Goal: Information Seeking & Learning: Learn about a topic

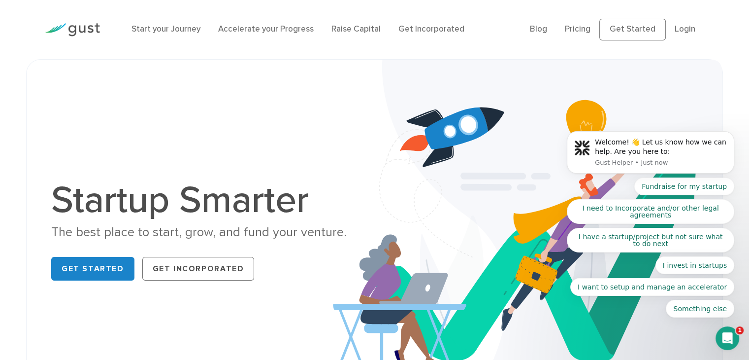
click at [618, 30] on body "Welcome! 👋 Let us know how we can help. Are you here to: Gust Helper • Just now…" at bounding box center [650, 155] width 189 height 347
click at [617, 30] on body "Welcome! 👋 Let us know how we can help. Are you here to: Gust Helper • Just now…" at bounding box center [650, 155] width 189 height 347
click at [681, 29] on body "Welcome! 👋 Let us know how we can help. Are you here to: Gust Helper • Just now…" at bounding box center [650, 155] width 189 height 347
click at [539, 31] on link "Blog" at bounding box center [538, 29] width 17 height 10
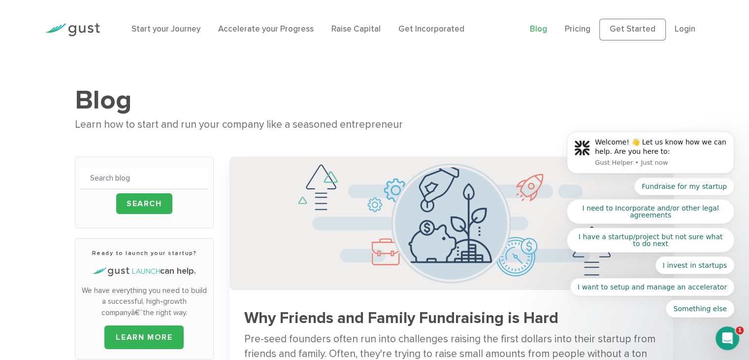
click at [677, 33] on body "Welcome! 👋 Let us know how we can help. Are you here to: Gust Helper • Just now…" at bounding box center [650, 155] width 189 height 347
click at [681, 32] on body "Welcome! 👋 Let us know how we can help. Are you here to: Gust Helper • Just now…" at bounding box center [650, 155] width 189 height 347
click at [542, 30] on link "Blog" at bounding box center [538, 29] width 17 height 10
click at [682, 31] on body "Welcome! 👋 Let us know how we can help. Are you here to: Gust Helper • Just now…" at bounding box center [650, 155] width 189 height 347
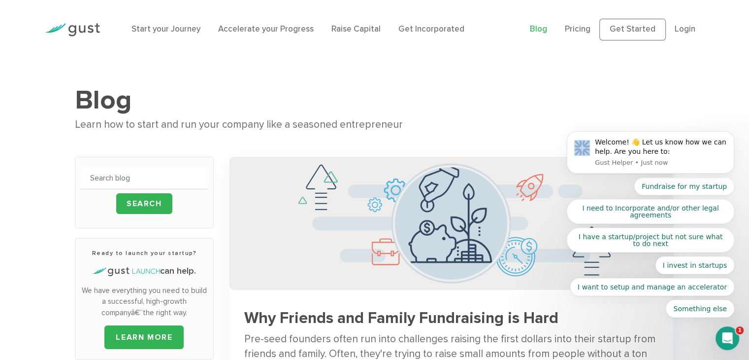
click at [682, 31] on body "Welcome! 👋 Let us know how we can help. Are you here to: Gust Helper • Just now…" at bounding box center [650, 155] width 189 height 347
click at [142, 181] on input "text" at bounding box center [144, 178] width 128 height 22
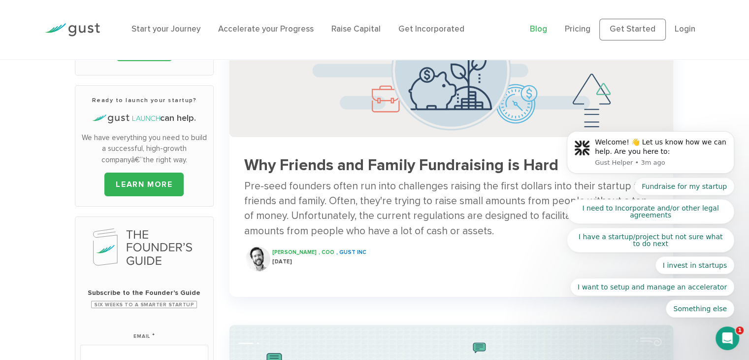
scroll to position [148, 0]
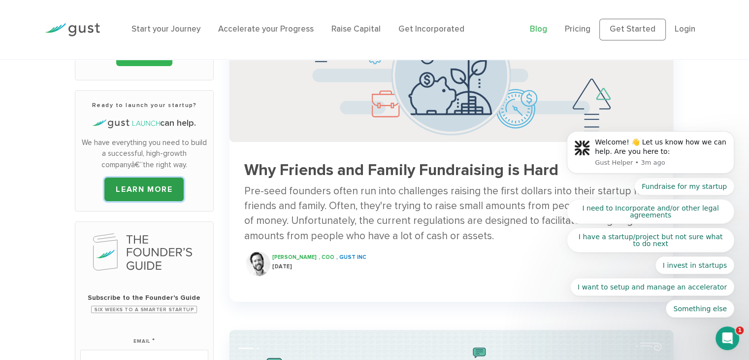
click at [157, 191] on link "LEARN MORE" at bounding box center [143, 189] width 79 height 24
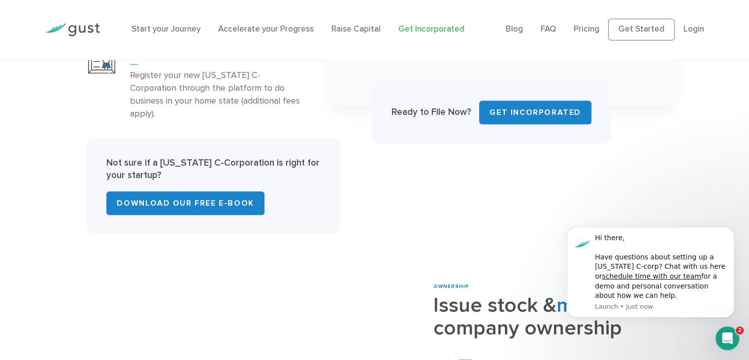
scroll to position [837, 0]
